Goal: Information Seeking & Learning: Learn about a topic

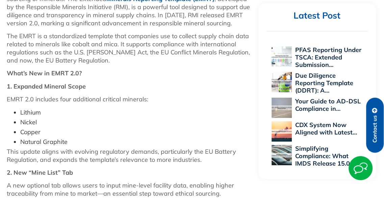
scroll to position [370, 0]
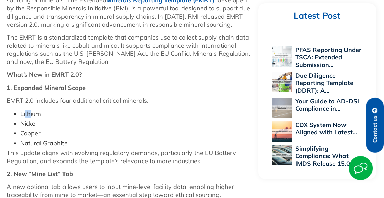
drag, startPoint x: 27, startPoint y: 115, endPoint x: 31, endPoint y: 118, distance: 4.7
click at [31, 118] on ul "Lithium Nickel Copper Natural Graphite" at bounding box center [129, 128] width 245 height 37
click at [96, 133] on li "Copper" at bounding box center [135, 133] width 231 height 8
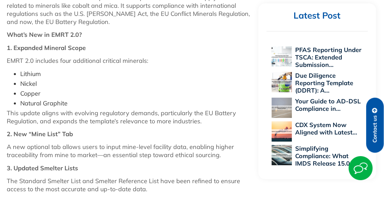
scroll to position [471, 0]
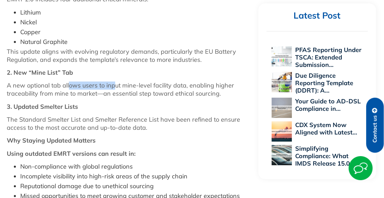
drag, startPoint x: 69, startPoint y: 84, endPoint x: 113, endPoint y: 89, distance: 44.3
click at [113, 89] on p "A new optional tab allows users to input mine-level facility data, enabling hig…" at bounding box center [129, 89] width 245 height 16
click at [95, 105] on p "3. Updated Smelter Lists" at bounding box center [129, 107] width 245 height 8
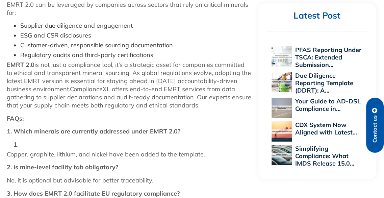
scroll to position [842, 0]
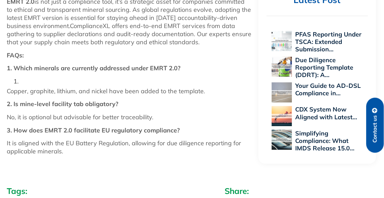
drag, startPoint x: 87, startPoint y: 149, endPoint x: 55, endPoint y: 133, distance: 35.3
